Goal: Information Seeking & Learning: Understand process/instructions

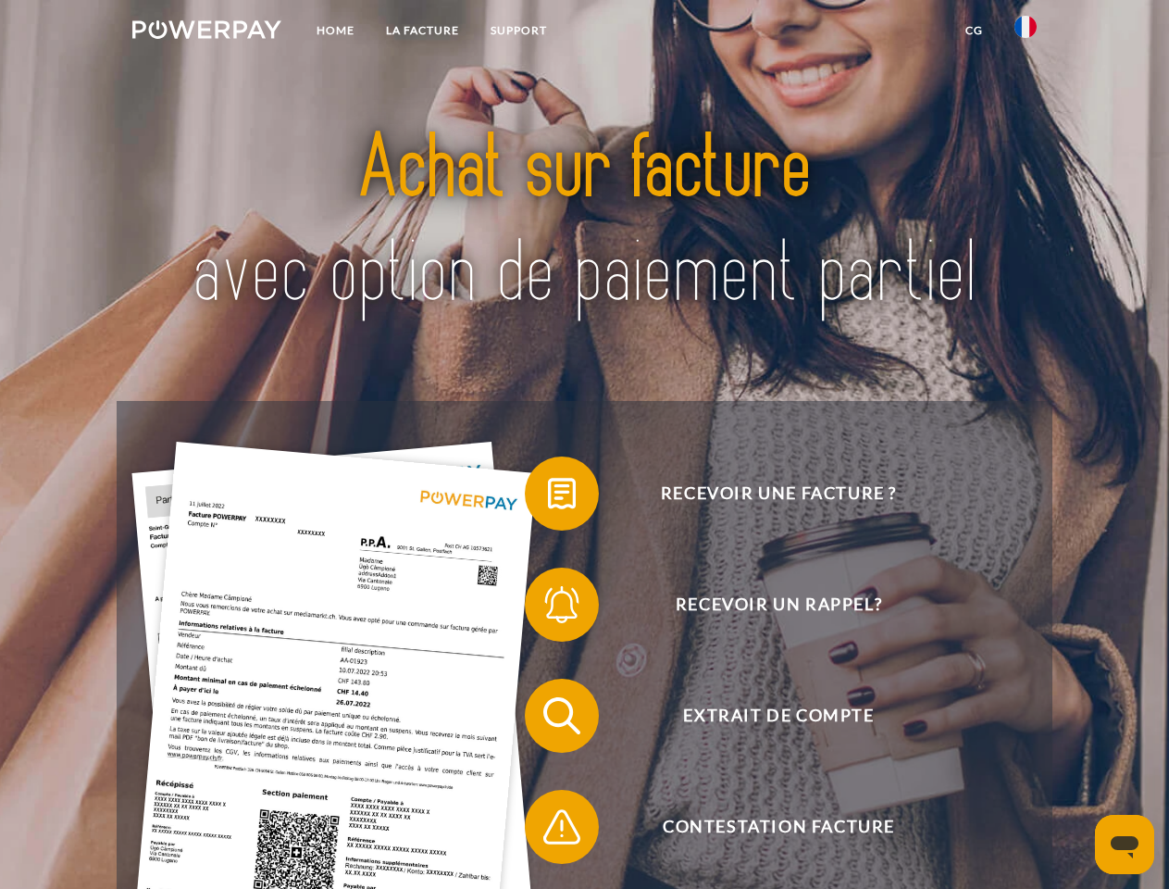
click at [206, 32] on img at bounding box center [206, 29] width 149 height 19
click at [1025, 32] on img at bounding box center [1025, 27] width 22 height 22
click at [974, 31] on link "CG" at bounding box center [974, 30] width 49 height 33
click at [548, 497] on span at bounding box center [534, 493] width 93 height 93
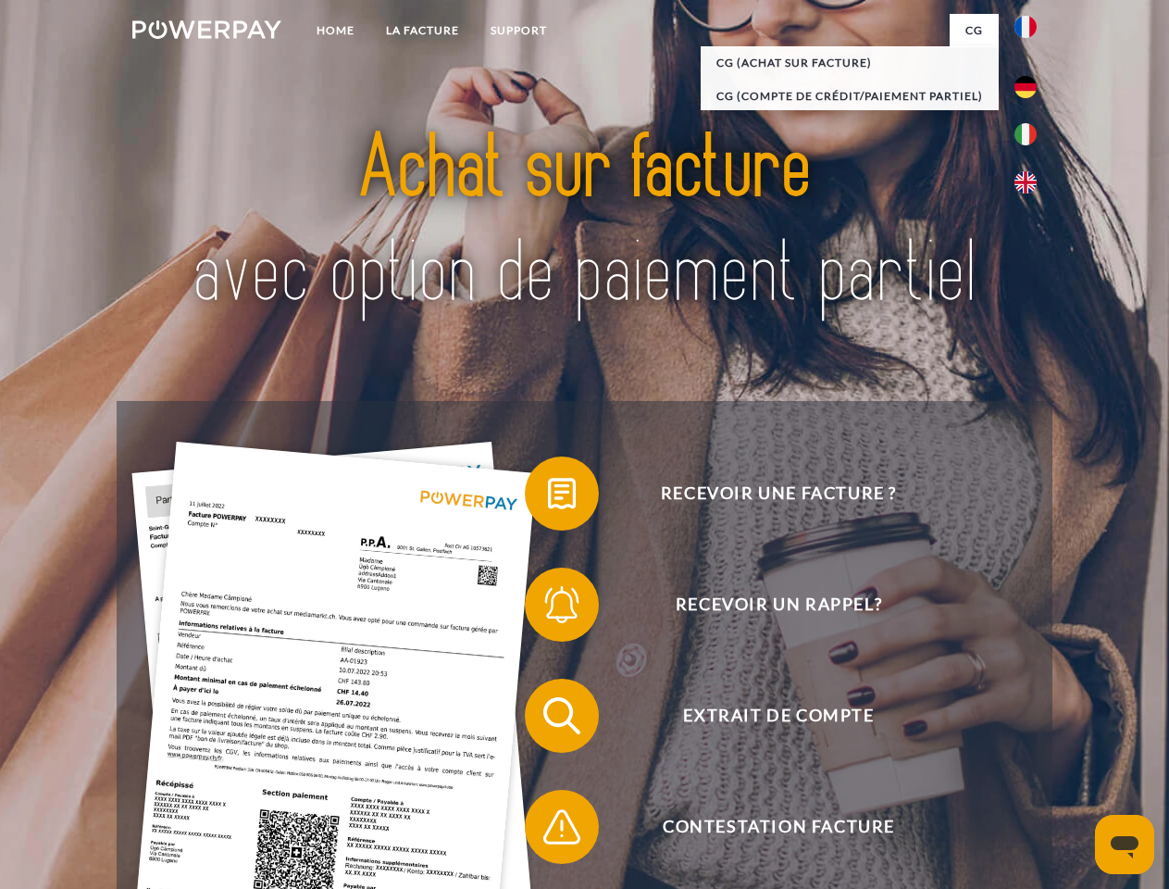
click at [548, 608] on div "Recevoir une facture ? Recevoir un rappel? Extrait de compte retour" at bounding box center [584, 771] width 935 height 740
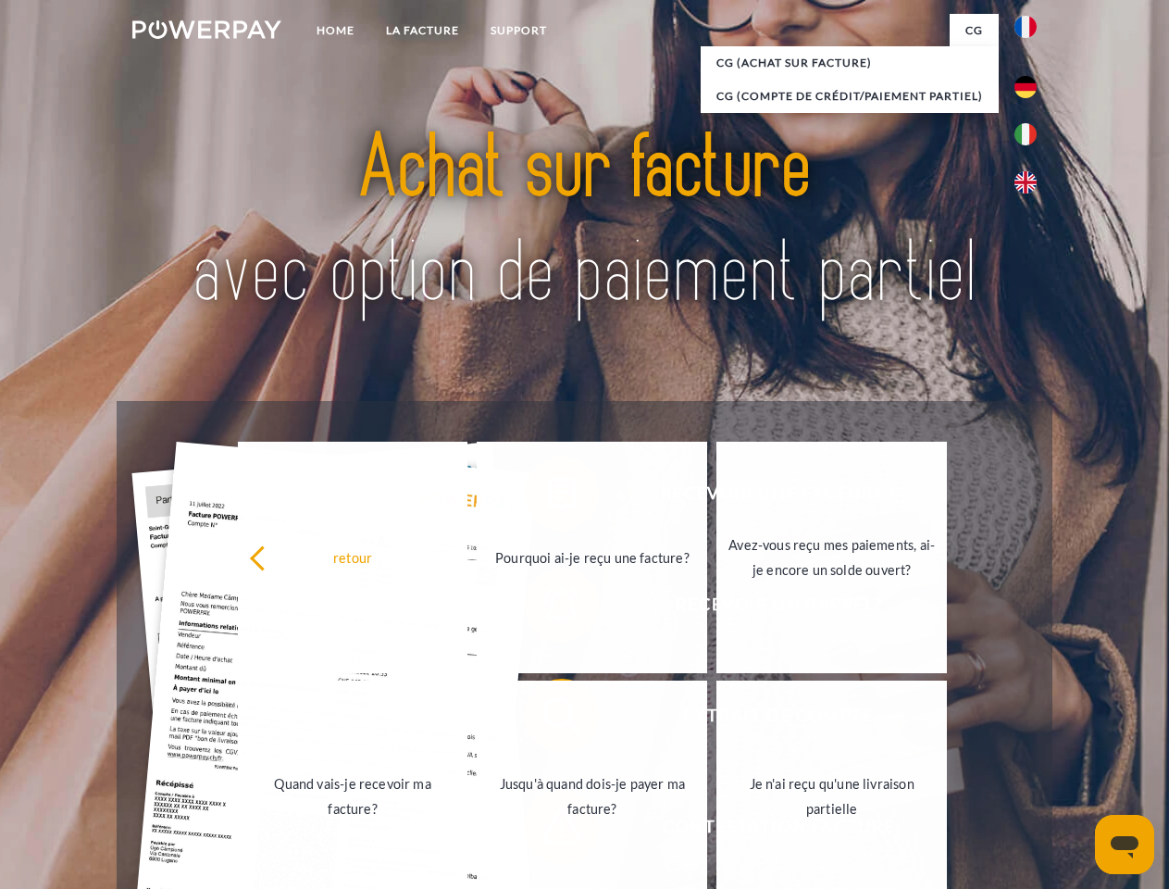
click at [548, 719] on link "Jusqu'à quand dois-je payer ma facture?" at bounding box center [592, 795] width 230 height 231
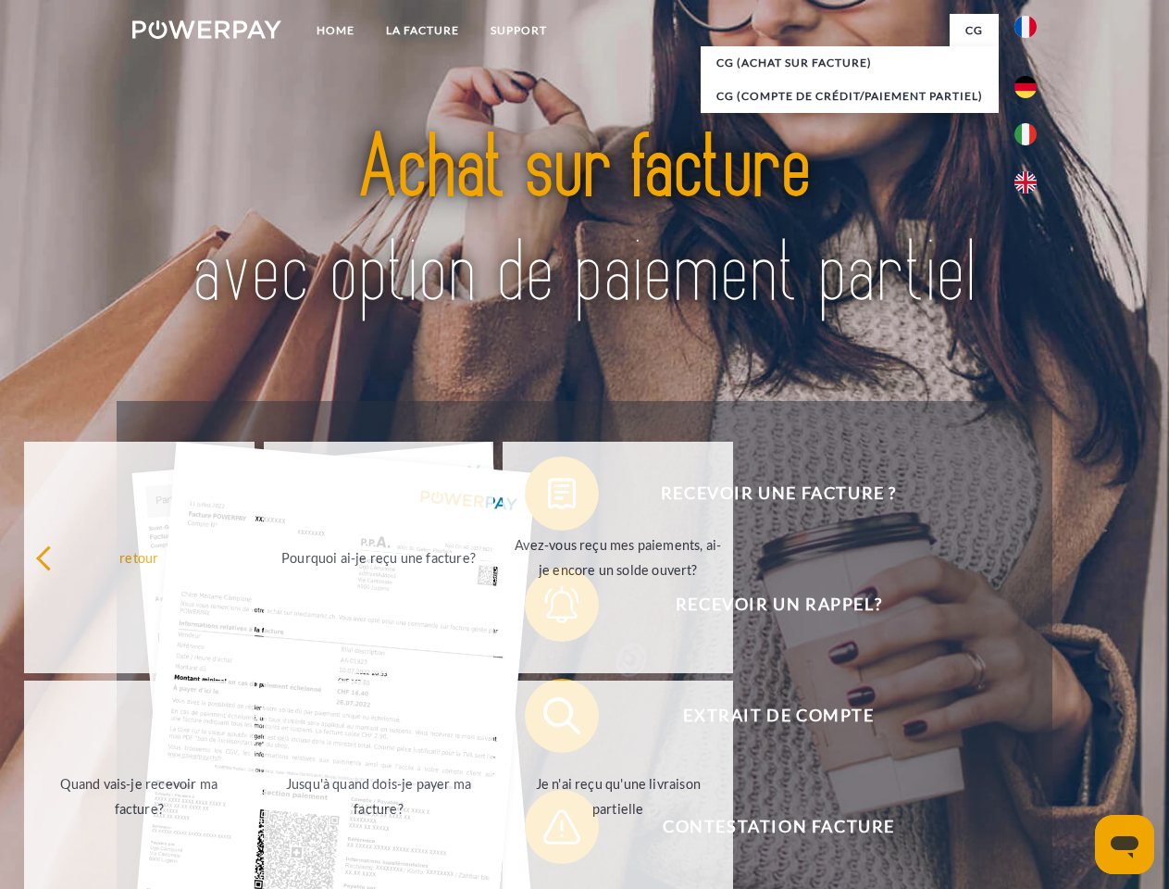
click at [548, 830] on span at bounding box center [534, 826] width 93 height 93
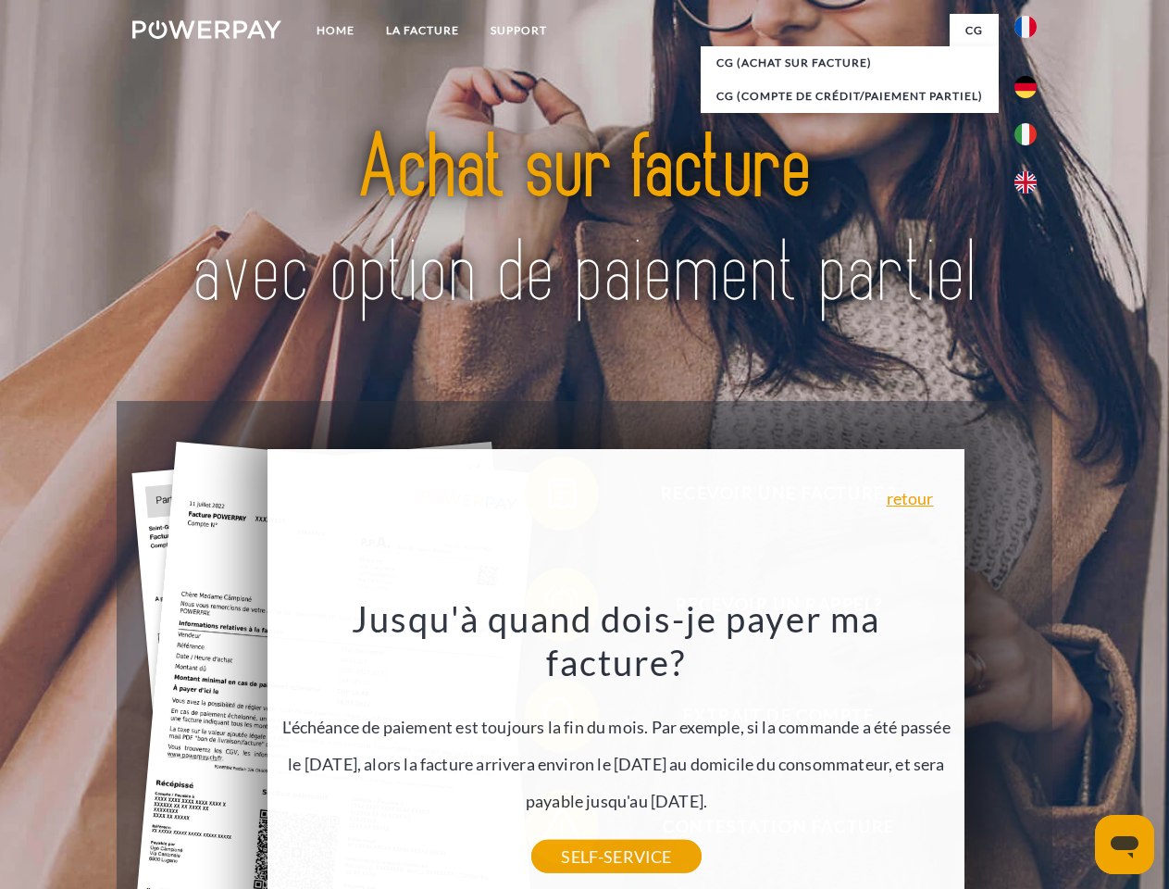
click at [1125, 844] on icon "Ouvrir la fenêtre de messagerie" at bounding box center [1125, 847] width 28 height 22
